Goal: Obtain resource: Obtain resource

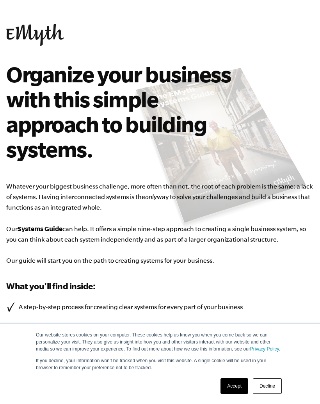
click at [239, 384] on link "Accept" at bounding box center [234, 386] width 28 height 16
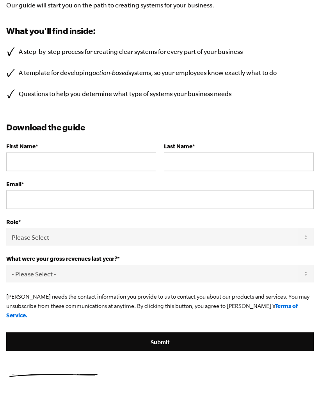
scroll to position [254, 0]
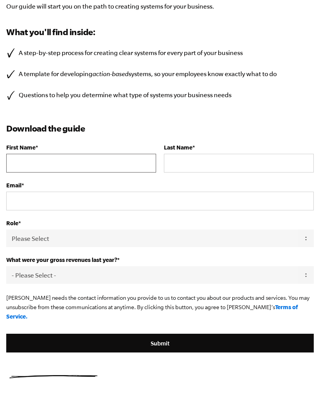
click at [47, 160] on input "First Name *" at bounding box center [81, 163] width 150 height 19
type input "[EMAIL_ADDRESS][DOMAIN_NAME]"
type input "[PERSON_NAME]"
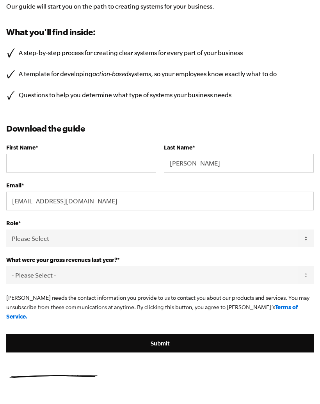
type input "[PERSON_NAME]"
click at [37, 241] on select "Please Select Owner Partner / Co-Owner Executive Employee / Other" at bounding box center [160, 238] width 308 height 18
select select "Executive"
click at [49, 269] on select "- Please Select - 0-75K 76-150K 151-275K 276-500K 501-750K 751-1M 1-2.5M 2.5-5M…" at bounding box center [160, 275] width 308 height 18
select select "5-10M"
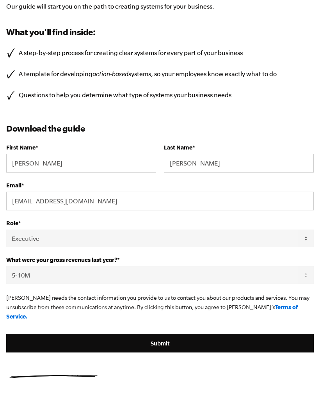
click at [263, 335] on input "Submit" at bounding box center [160, 343] width 308 height 19
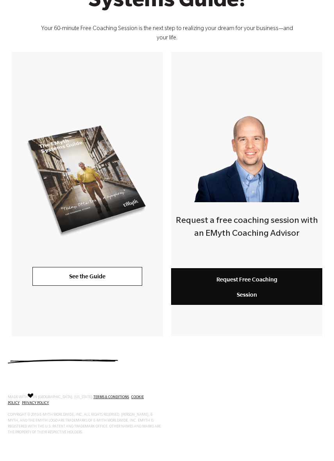
scroll to position [139, 0]
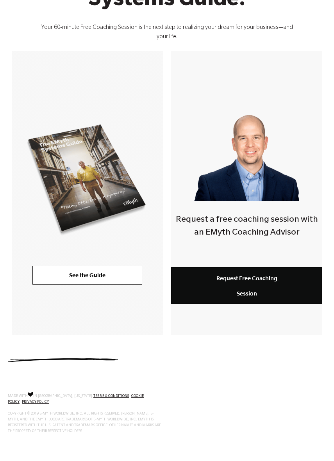
click at [59, 275] on link "See the Guide" at bounding box center [87, 275] width 110 height 19
